Goal: Transaction & Acquisition: Register for event/course

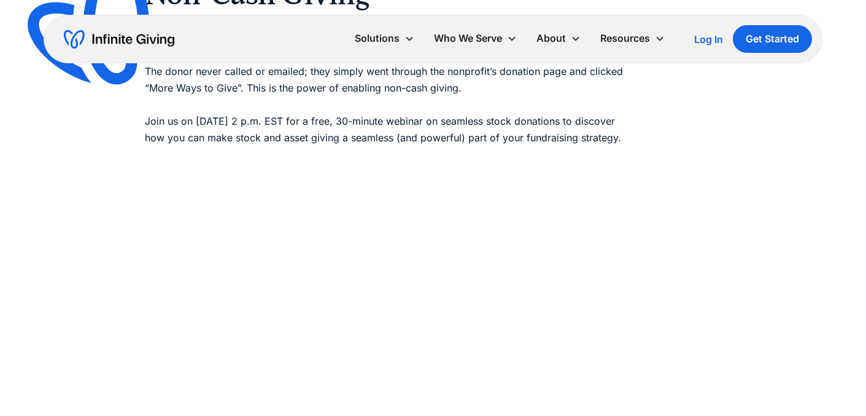
scroll to position [151, 0]
